Goal: Information Seeking & Learning: Learn about a topic

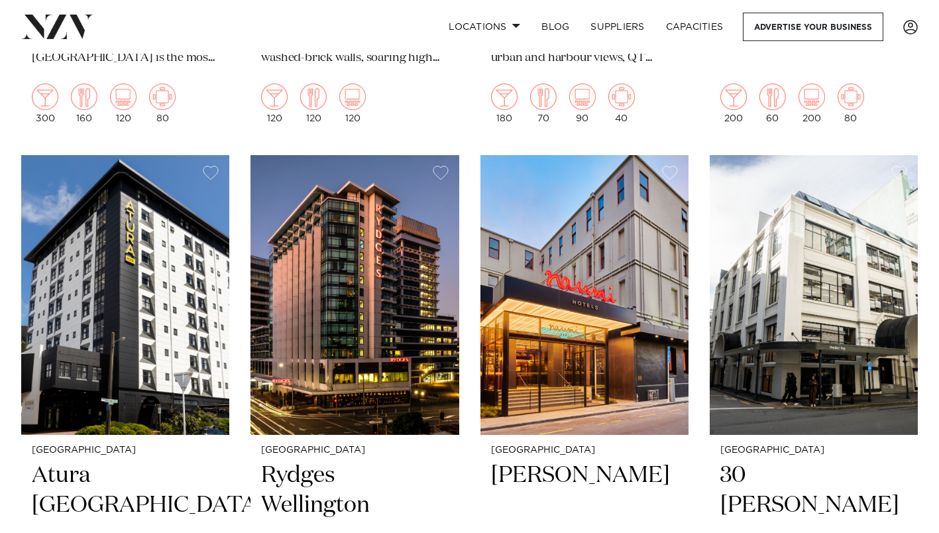
scroll to position [994, 0]
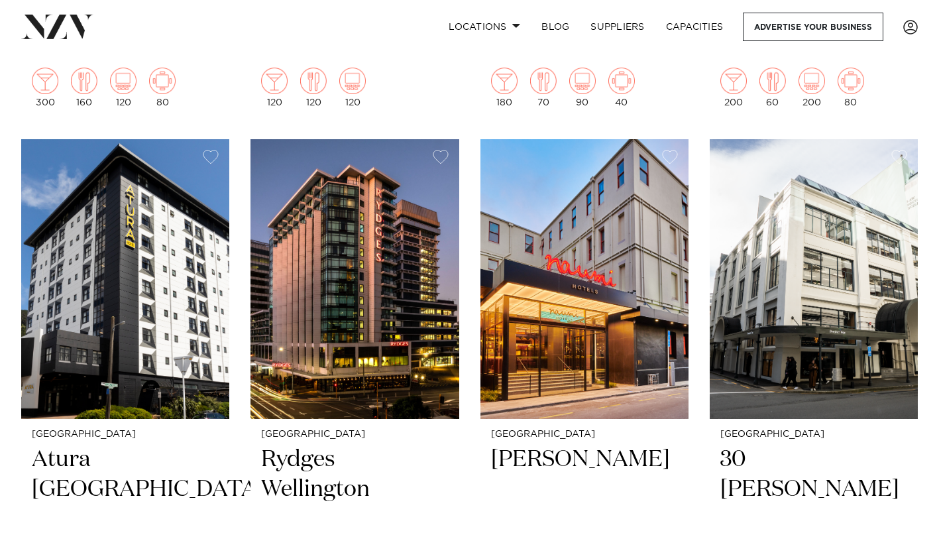
click at [603, 462] on h2 "[PERSON_NAME]" at bounding box center [584, 488] width 187 height 89
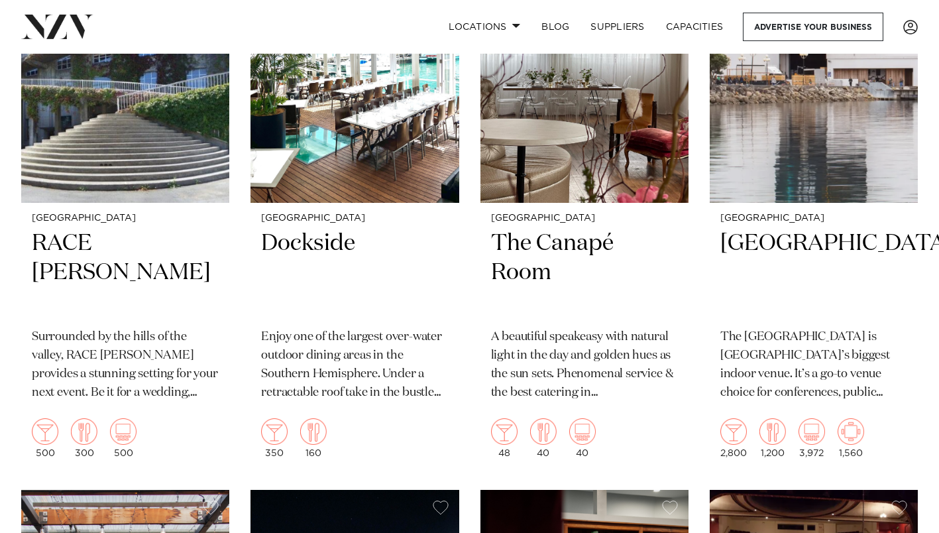
scroll to position [4438, 0]
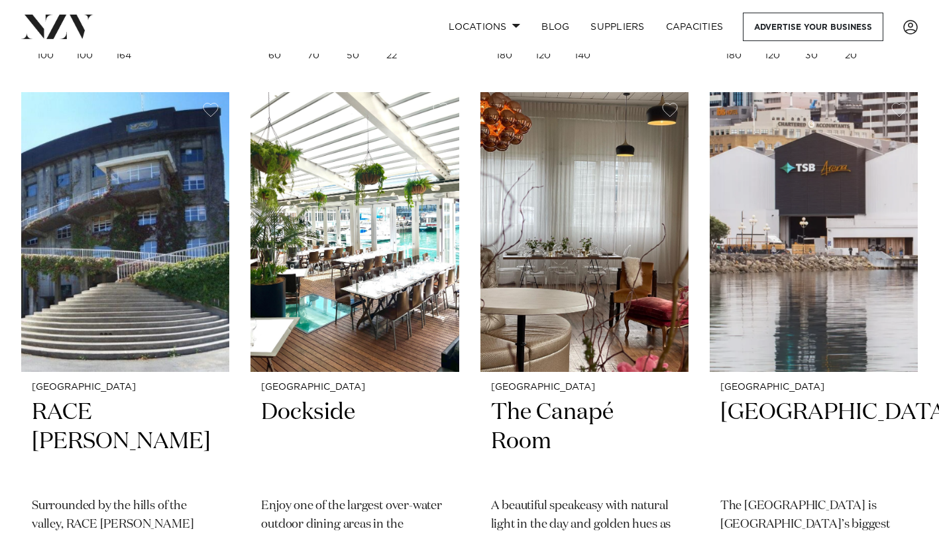
click at [310, 411] on h2 "Dockside" at bounding box center [354, 441] width 187 height 89
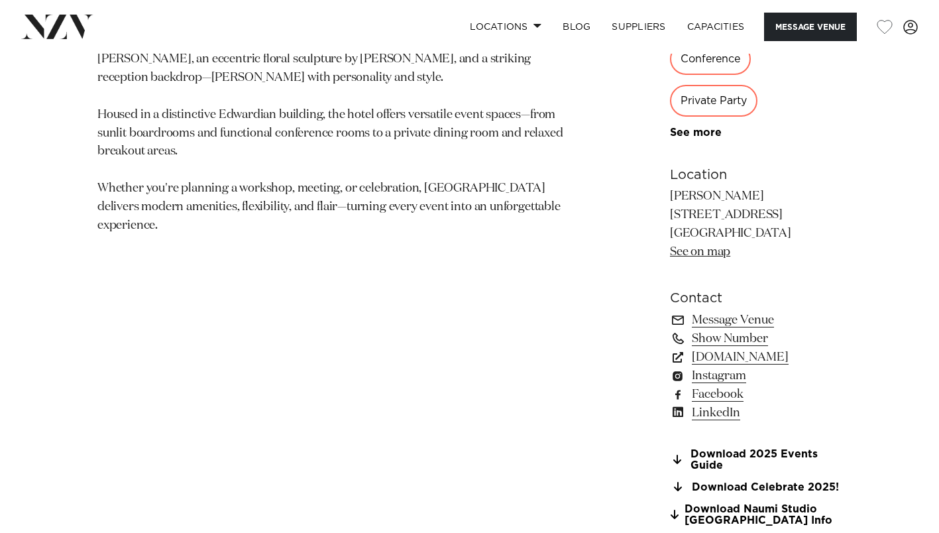
scroll to position [861, 0]
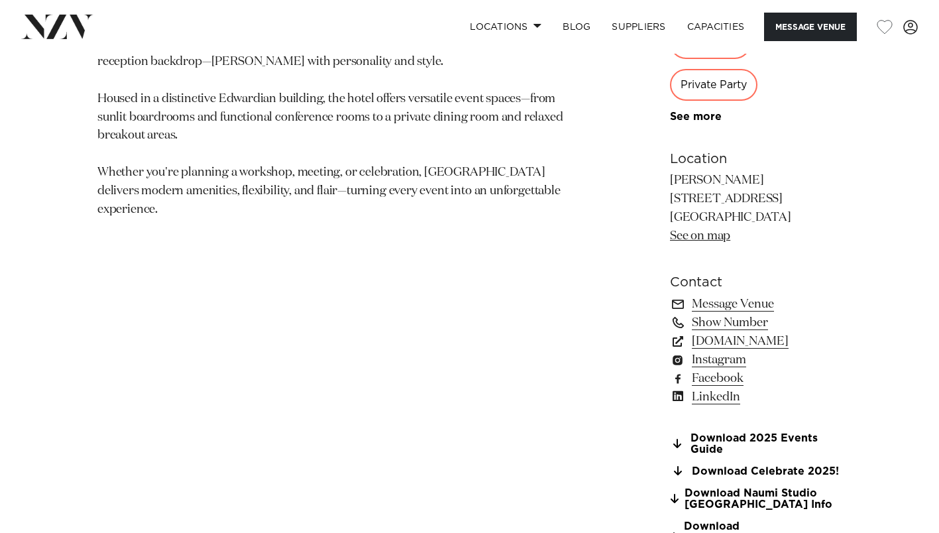
click at [744, 465] on link "Download Celebrate 2025!" at bounding box center [756, 471] width 172 height 12
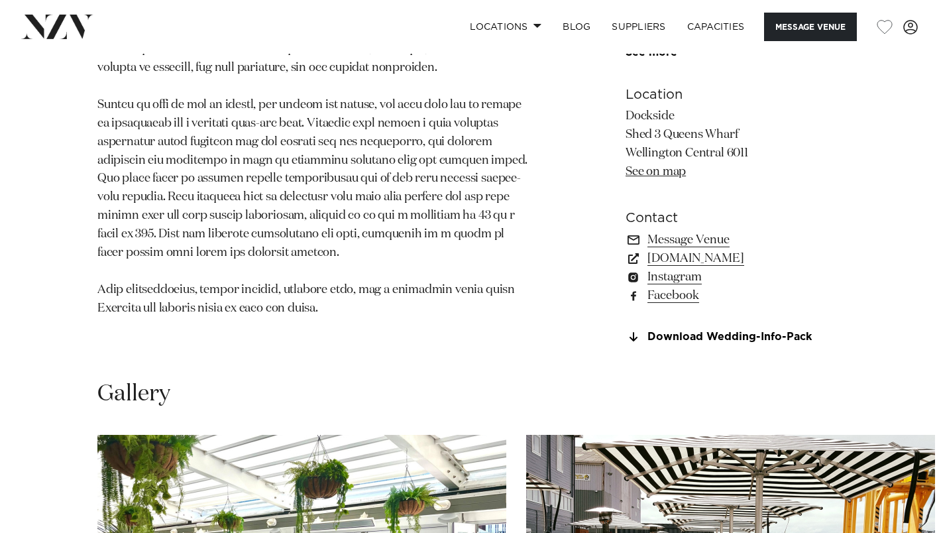
scroll to position [662, 0]
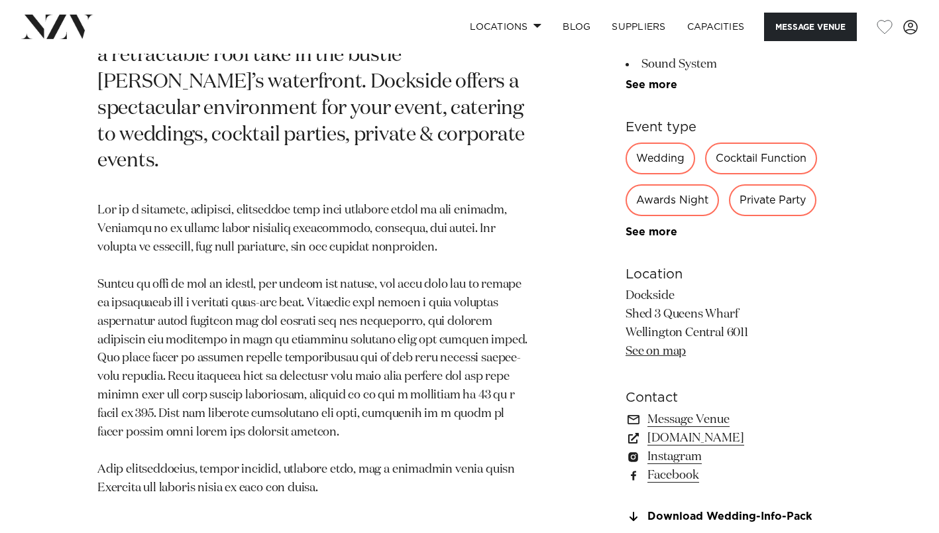
click at [680, 434] on link "dockside.co.nz" at bounding box center [733, 438] width 216 height 19
